Goal: Information Seeking & Learning: Learn about a topic

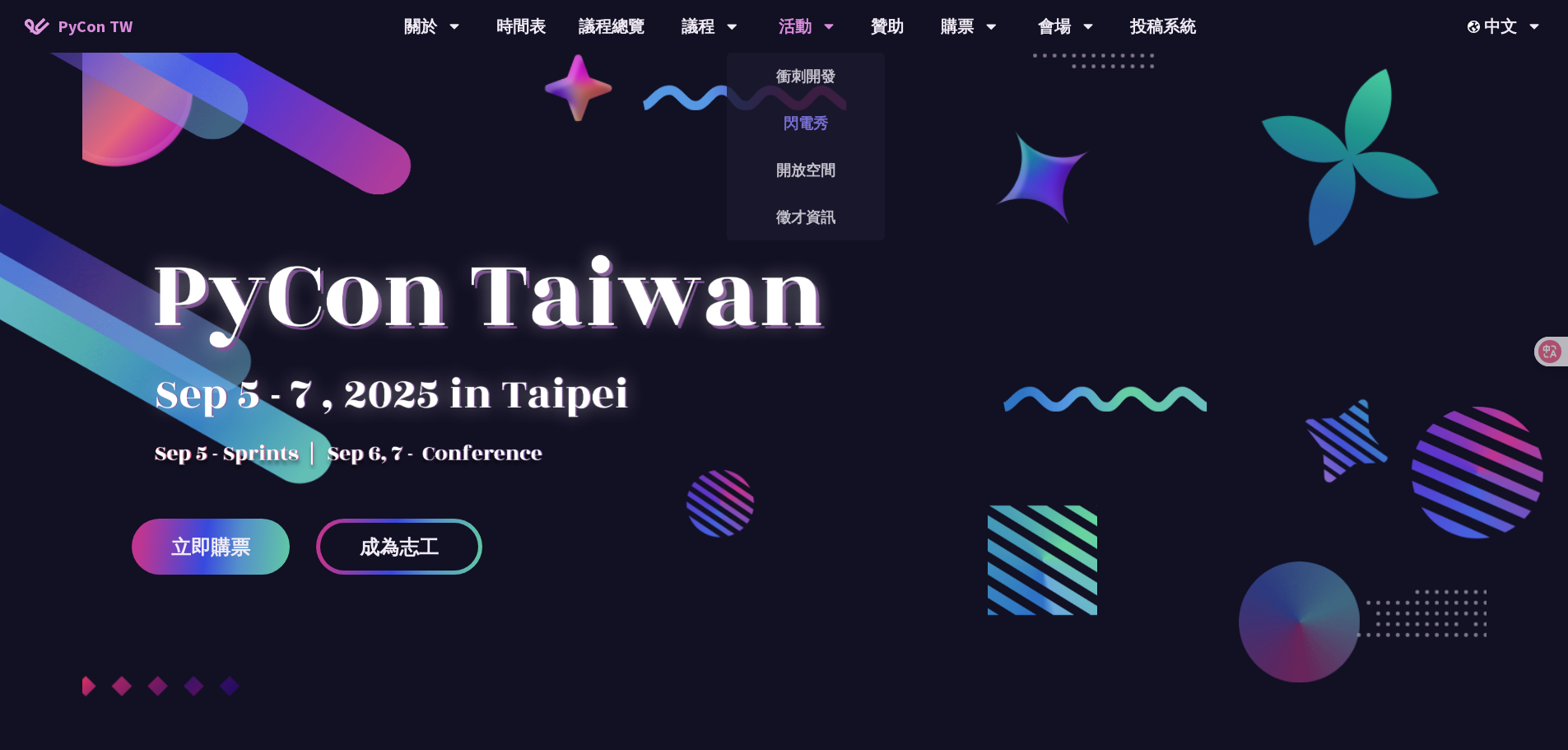
click at [811, 116] on link "閃電秀" at bounding box center [806, 123] width 158 height 39
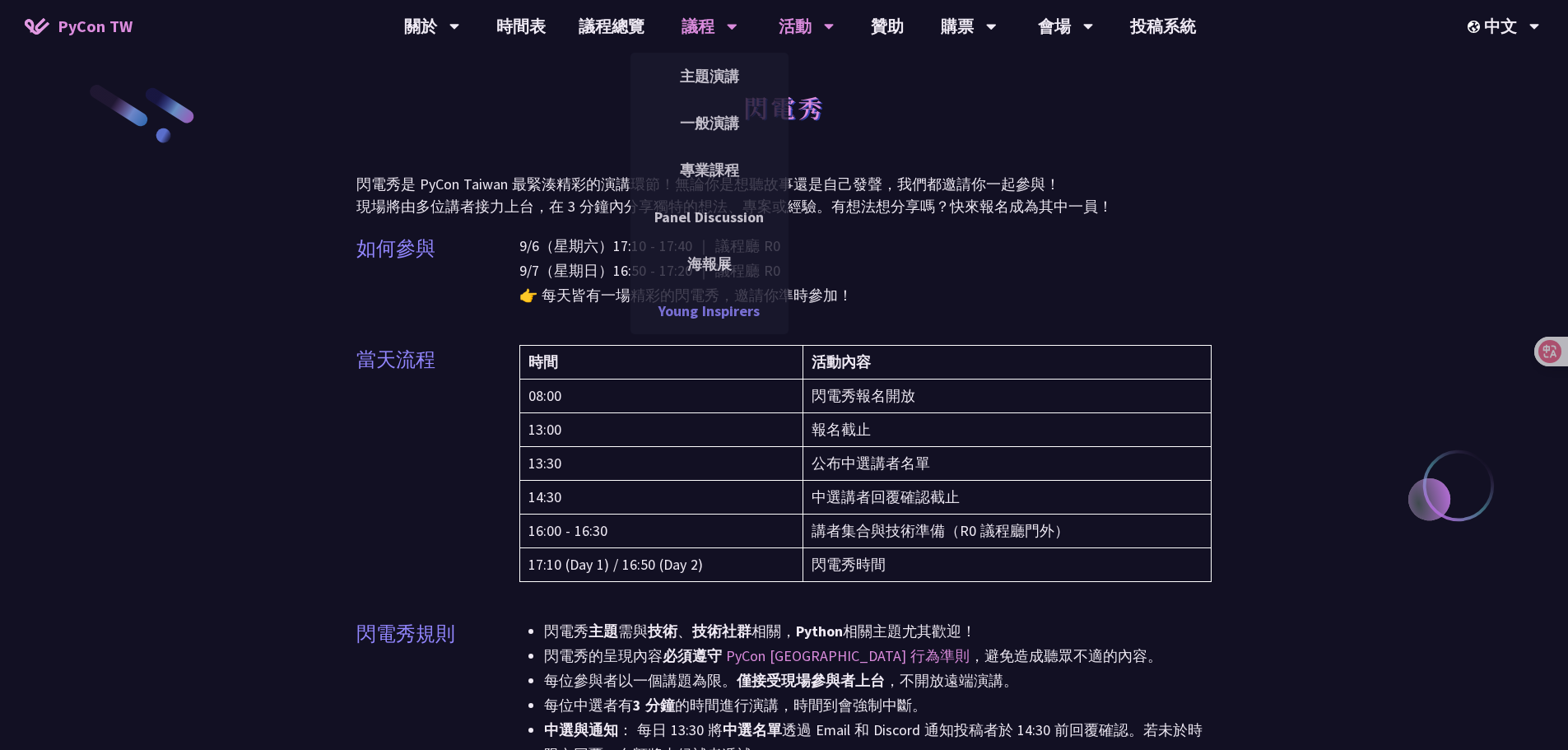
click at [695, 316] on link "Young Inspirers" at bounding box center [710, 310] width 158 height 39
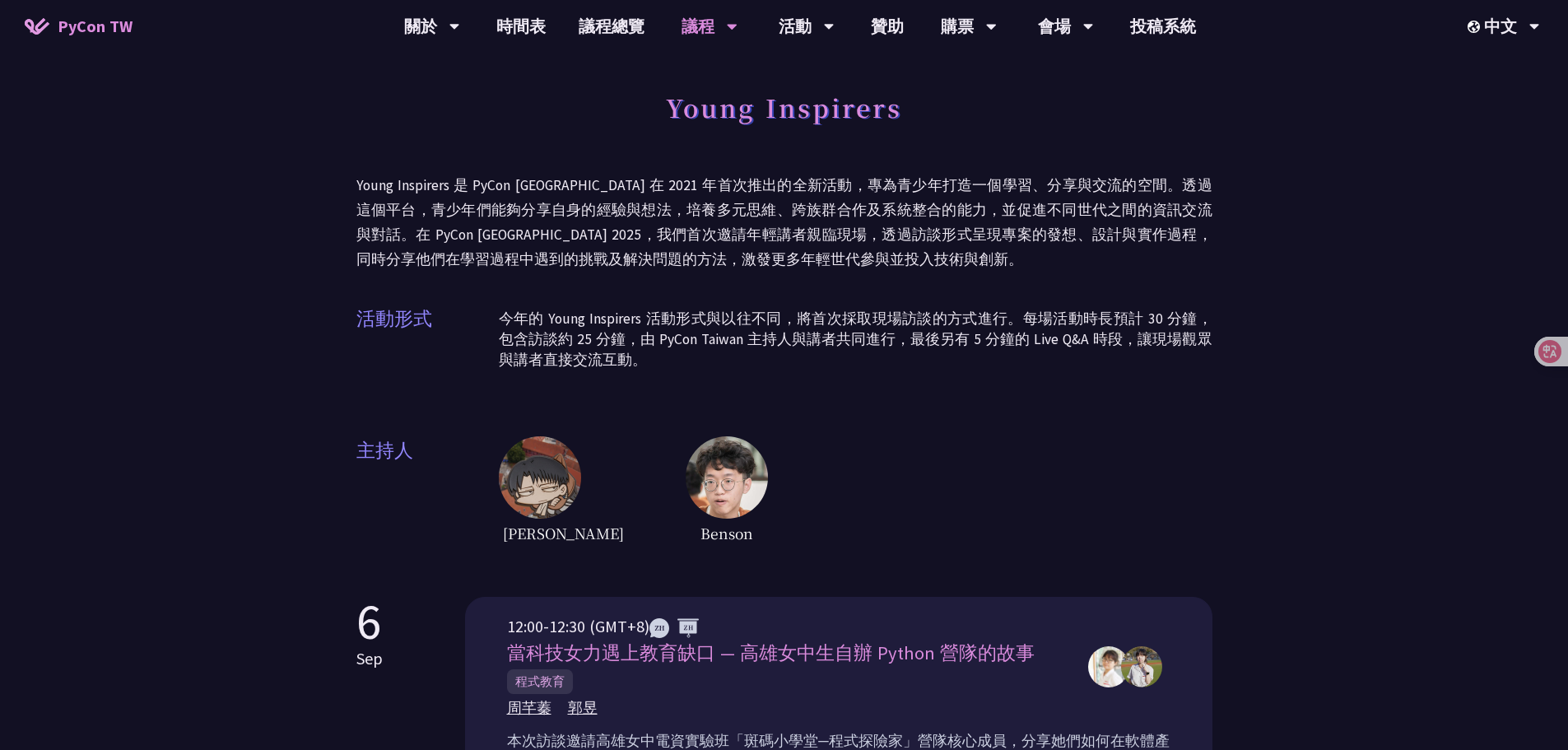
click at [615, 378] on div "活動形式 今年的 Young Inspirers 活動形式與以往不同，將首次採取現場訪談的方式進行。每場活動時長預計 30 分鐘，包含訪談約 25 分鐘，由 …" at bounding box center [784, 346] width 856 height 83
drag, startPoint x: 618, startPoint y: 355, endPoint x: 603, endPoint y: 359, distance: 15.5
click at [603, 359] on p "今年的 Young Inspirers 活動形式與以往不同，將首次採取現場訪談的方式進行。每場活動時長預計 30 分鐘，包含訪談約 25 分鐘，由 PyCon…" at bounding box center [855, 339] width 713 height 62
click at [685, 362] on p "今年的 Young Inspirers 活動形式與以往不同，將首次採取現場訪談的方式進行。每場活動時長預計 30 分鐘，包含訪談約 25 分鐘，由 PyCon…" at bounding box center [855, 339] width 713 height 62
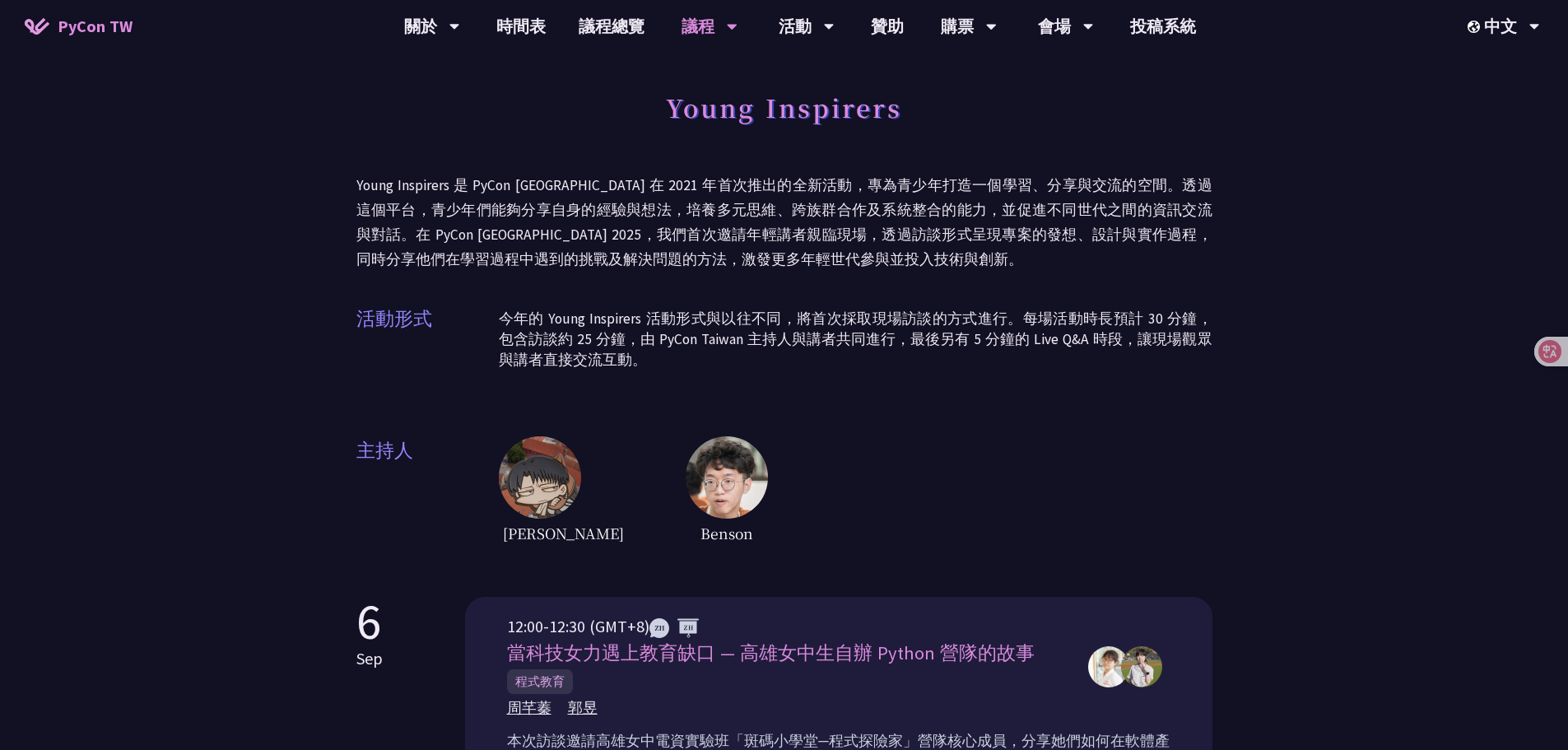
click at [775, 353] on p "今年的 Young Inspirers 活動形式與以往不同，將首次採取現場訪談的方式進行。每場活動時長預計 30 分鐘，包含訪談約 25 分鐘，由 PyCon…" at bounding box center [855, 339] width 713 height 62
click at [681, 342] on p "今年的 Young Inspirers 活動形式與以往不同，將首次採取現場訪談的方式進行。每場活動時長預計 30 分鐘，包含訪談約 25 分鐘，由 PyCon…" at bounding box center [855, 339] width 713 height 62
click at [718, 475] on div "[PERSON_NAME] [PERSON_NAME]" at bounding box center [855, 491] width 713 height 111
drag, startPoint x: 679, startPoint y: 464, endPoint x: 751, endPoint y: 422, distance: 83.4
click at [686, 464] on img at bounding box center [727, 477] width 83 height 83
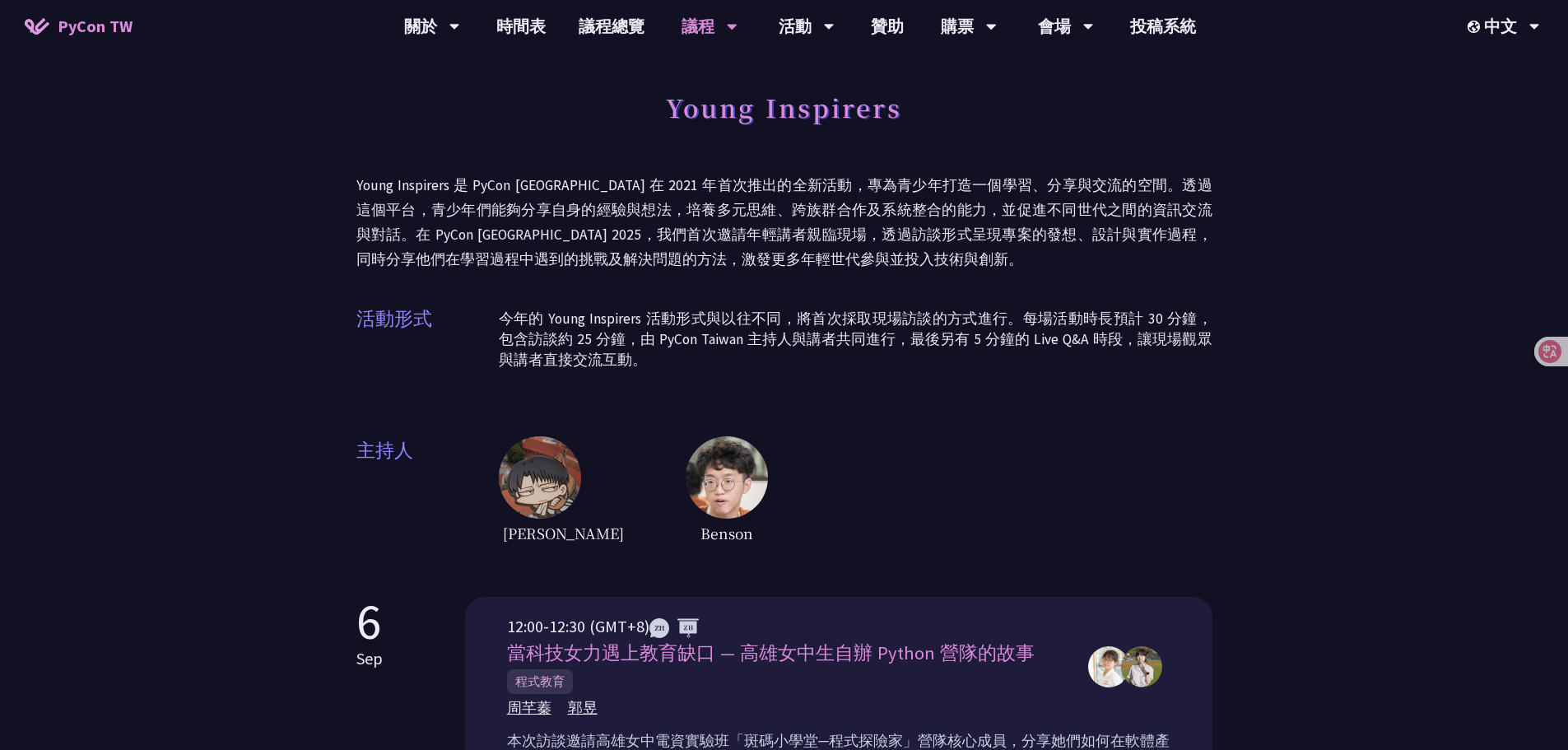
click at [758, 416] on div "Young Inspirers Young Inspirers 是 PyCon [GEOGRAPHIC_DATA] 在 2021 年首次推出的全新活動，專為青…" at bounding box center [784, 315] width 856 height 465
click at [708, 356] on p "今年的 Young Inspirers 活動形式與以往不同，將首次採取現場訪談的方式進行。每場活動時長預計 30 分鐘，包含訪談約 25 分鐘，由 PyCon…" at bounding box center [855, 339] width 713 height 62
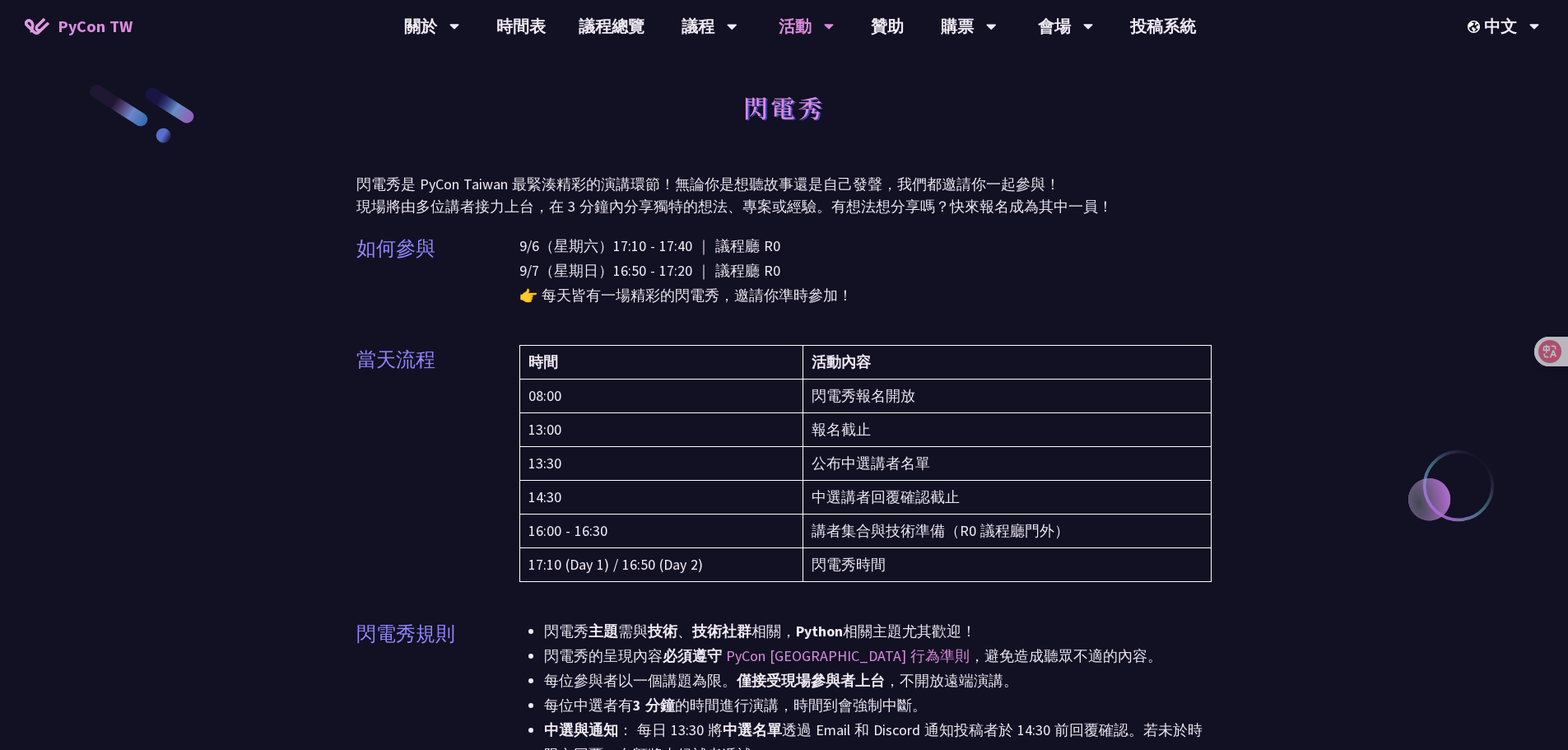
drag, startPoint x: 1054, startPoint y: 308, endPoint x: 1257, endPoint y: 138, distance: 264.8
click at [1054, 308] on div "9/6（星期六）17:10 - 17:40 ｜ 議程廳 R0 9/7（星期日）16:50 - 17:20 ｜ 議程廳 R0 👉 每天皆有一場精彩的閃電秀，邀請…" at bounding box center [866, 281] width 693 height 95
click at [1093, 134] on div "閃電秀" at bounding box center [784, 126] width 856 height 86
